Goal: Information Seeking & Learning: Learn about a topic

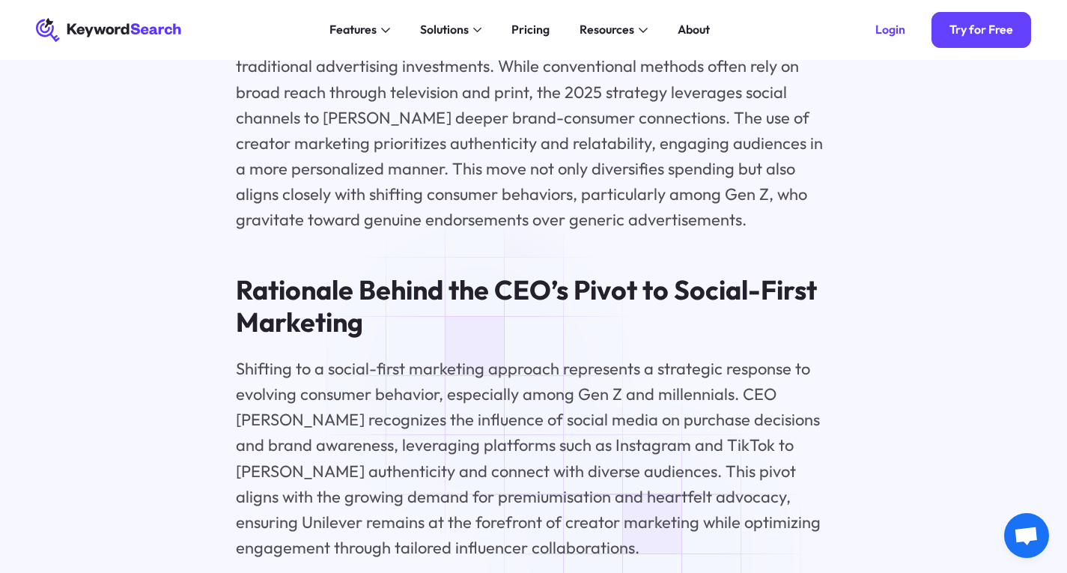
click at [484, 378] on p "Shifting to a social-first marketing approach represents a strategic response t…" at bounding box center [534, 458] width 596 height 204
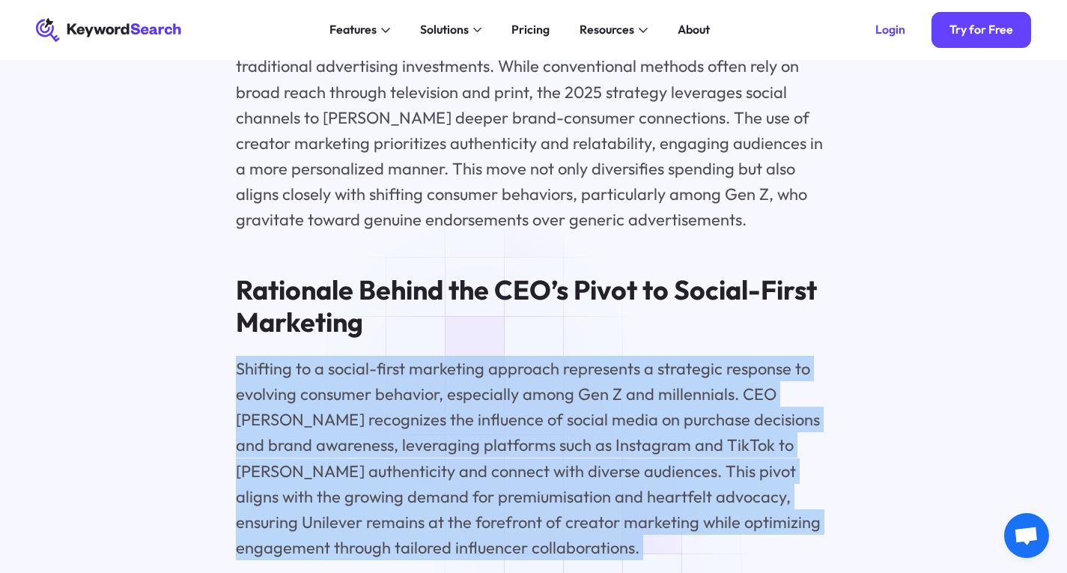
drag, startPoint x: 484, startPoint y: 378, endPoint x: 484, endPoint y: 410, distance: 31.5
click at [484, 400] on p "Shifting to a social-first marketing approach represents a strategic response t…" at bounding box center [534, 458] width 596 height 204
click at [484, 421] on p "Shifting to a social-first marketing approach represents a strategic response t…" at bounding box center [534, 458] width 596 height 204
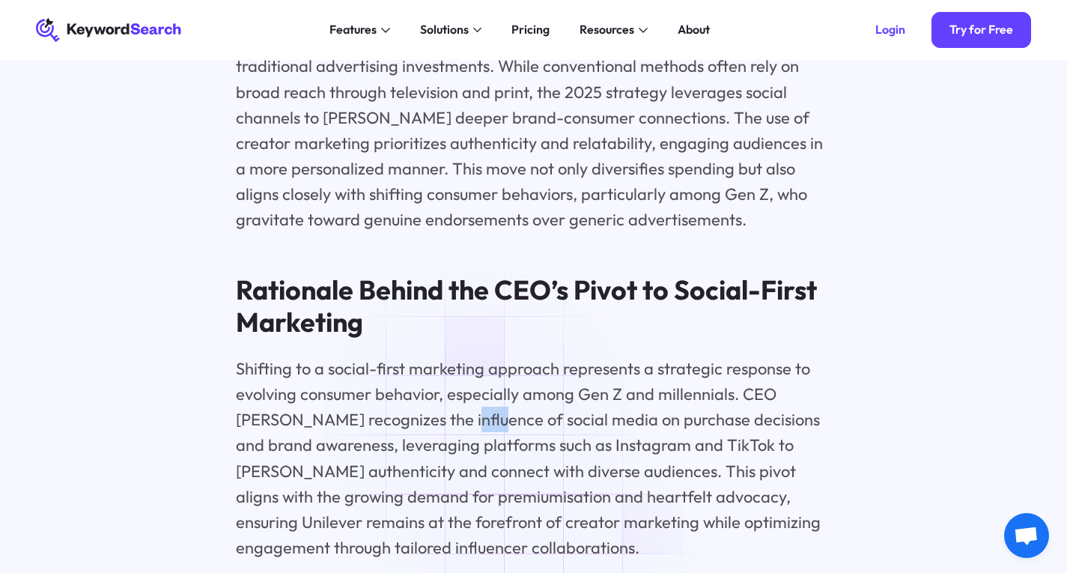
click at [484, 421] on p "Shifting to a social-first marketing approach represents a strategic response t…" at bounding box center [534, 458] width 596 height 204
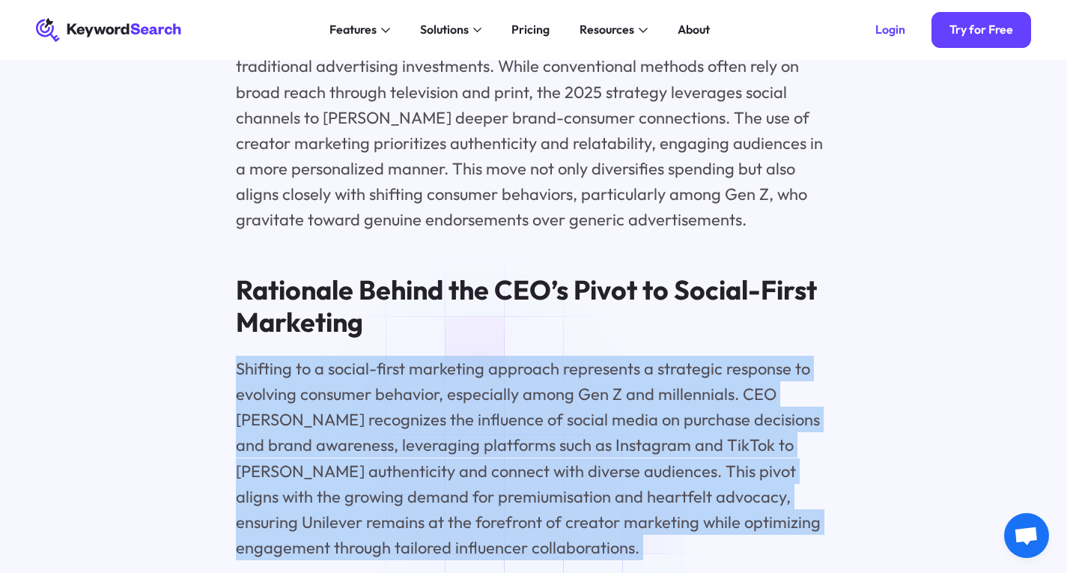
click at [484, 421] on p "Shifting to a social-first marketing approach represents a strategic response t…" at bounding box center [534, 458] width 596 height 204
click at [480, 396] on p "Shifting to a social-first marketing approach represents a strategic response t…" at bounding box center [534, 458] width 596 height 204
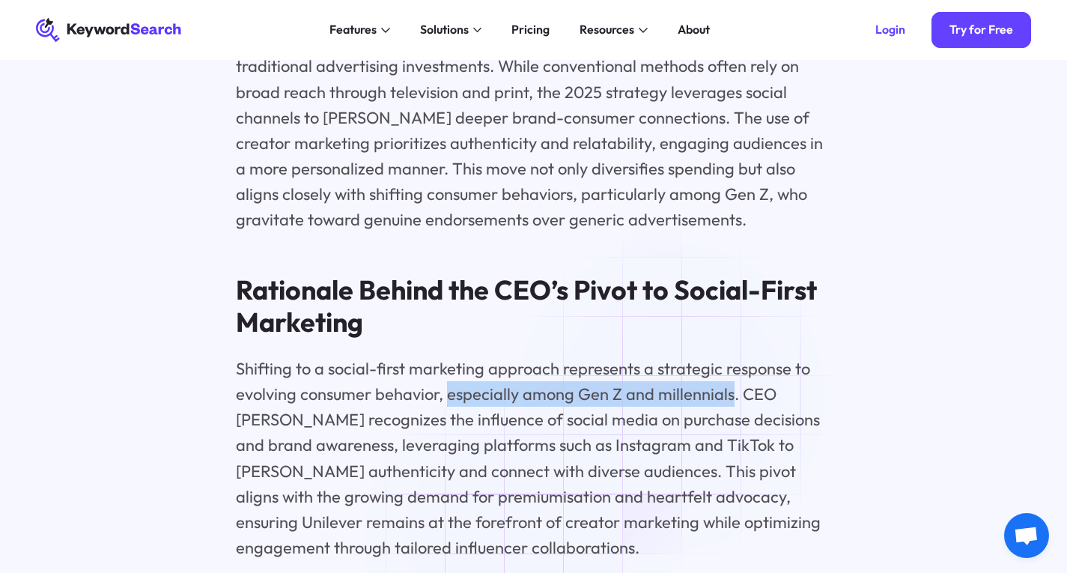
drag, startPoint x: 480, startPoint y: 396, endPoint x: 678, endPoint y: 397, distance: 198.4
click at [678, 397] on p "Shifting to a social-first marketing approach represents a strategic response t…" at bounding box center [534, 458] width 596 height 204
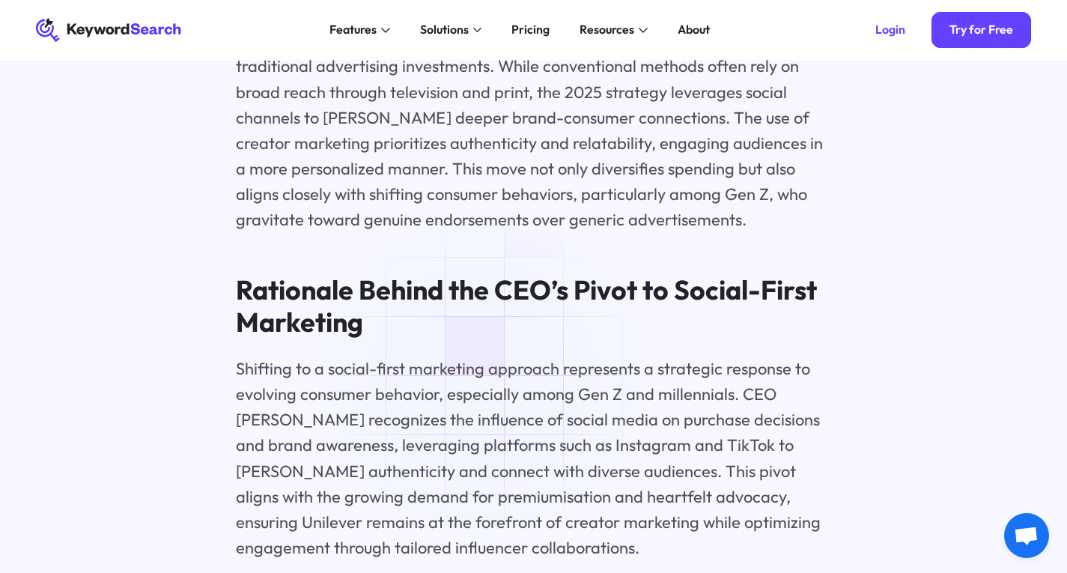
scroll to position [1569, 0]
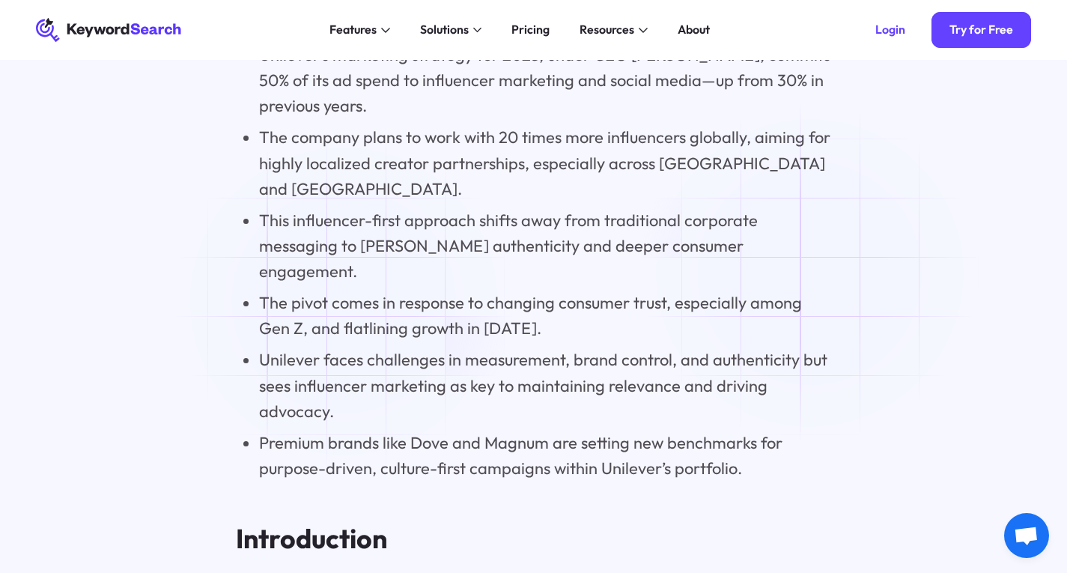
click at [347, 301] on li "The pivot comes in response to changing consumer trust, especially among Gen Z,…" at bounding box center [545, 315] width 572 height 51
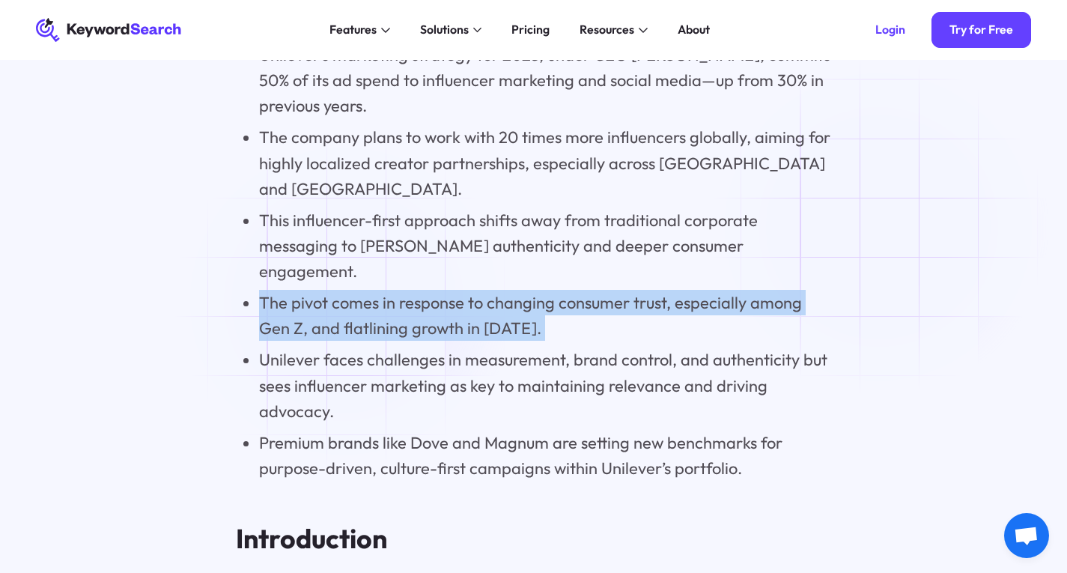
click at [347, 301] on li "The pivot comes in response to changing consumer trust, especially among Gen Z,…" at bounding box center [545, 315] width 572 height 51
copy li "The pivot comes in response to changing consumer trust, especially among Gen Z,…"
